Goal: Information Seeking & Learning: Find specific page/section

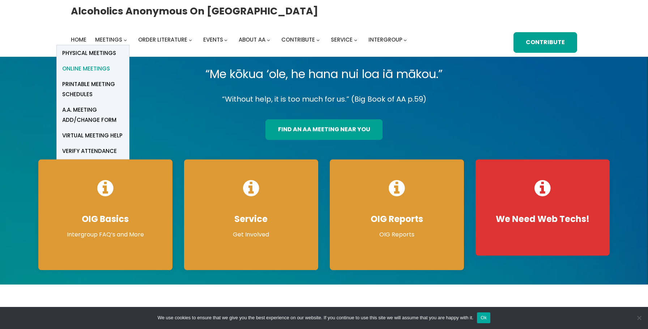
click at [100, 68] on span "Online Meetings" at bounding box center [86, 69] width 48 height 10
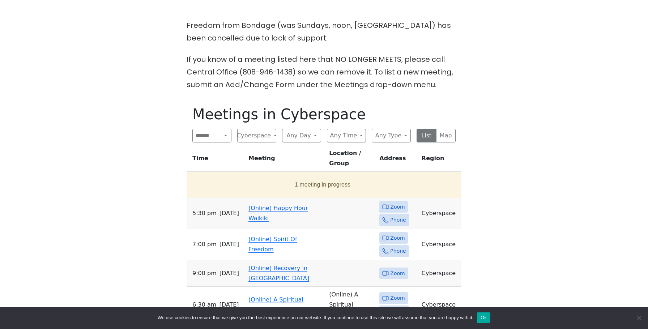
click at [249, 205] on link "(Online) Happy Hour Waikiki" at bounding box center [277, 213] width 59 height 17
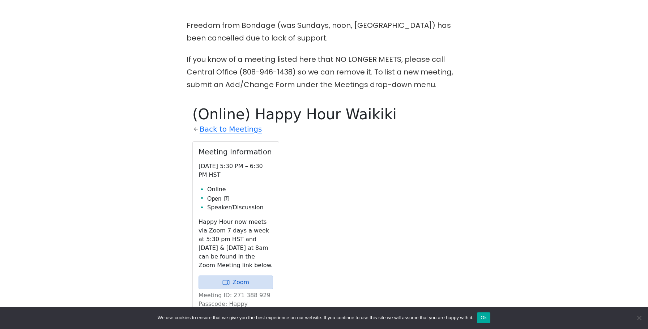
scroll to position [325, 0]
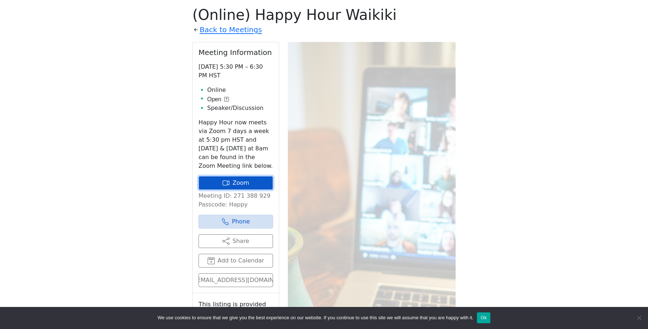
click at [222, 181] on link "Zoom" at bounding box center [236, 183] width 74 height 14
